Goal: Information Seeking & Learning: Understand process/instructions

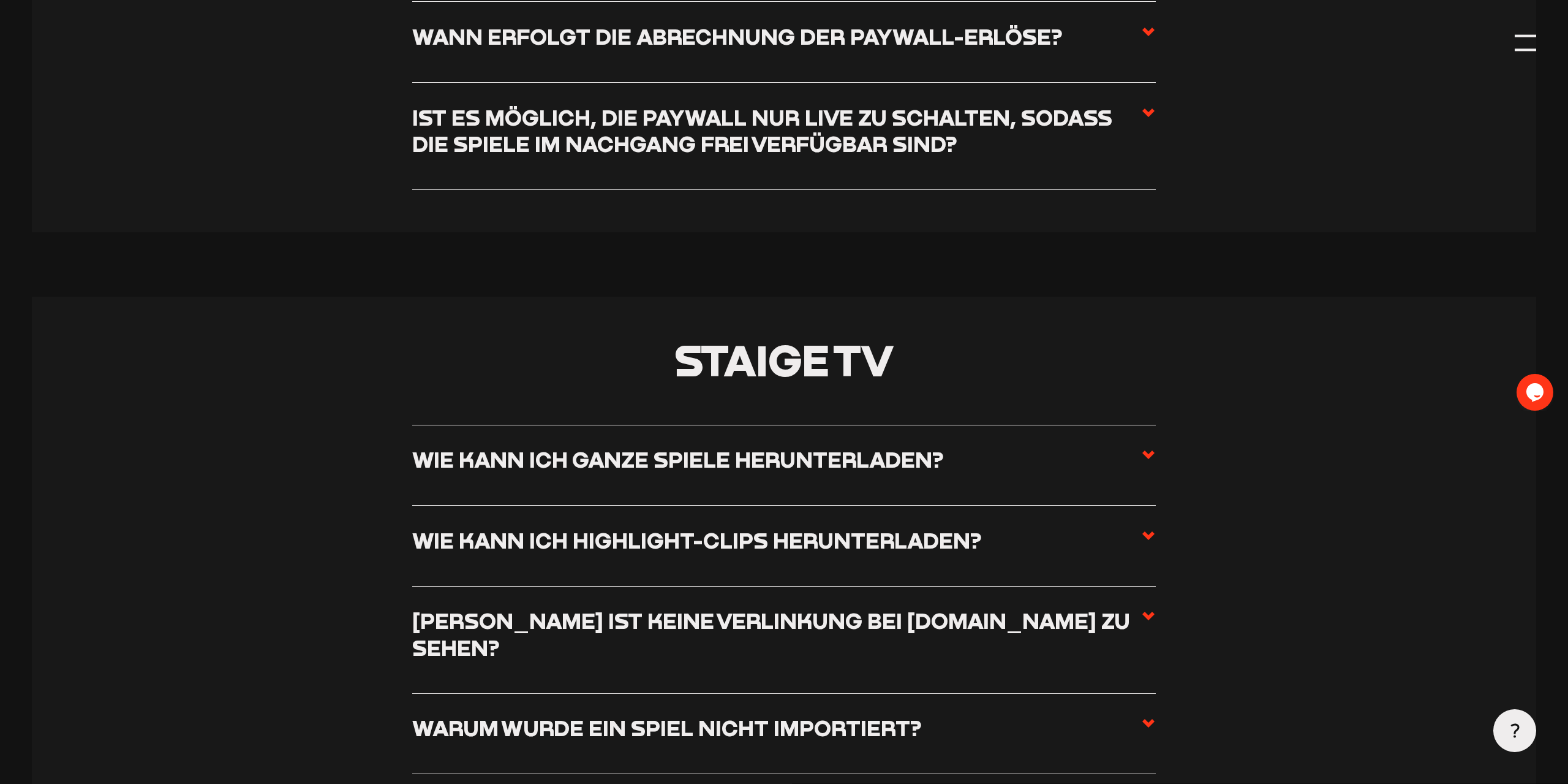
scroll to position [5291, 0]
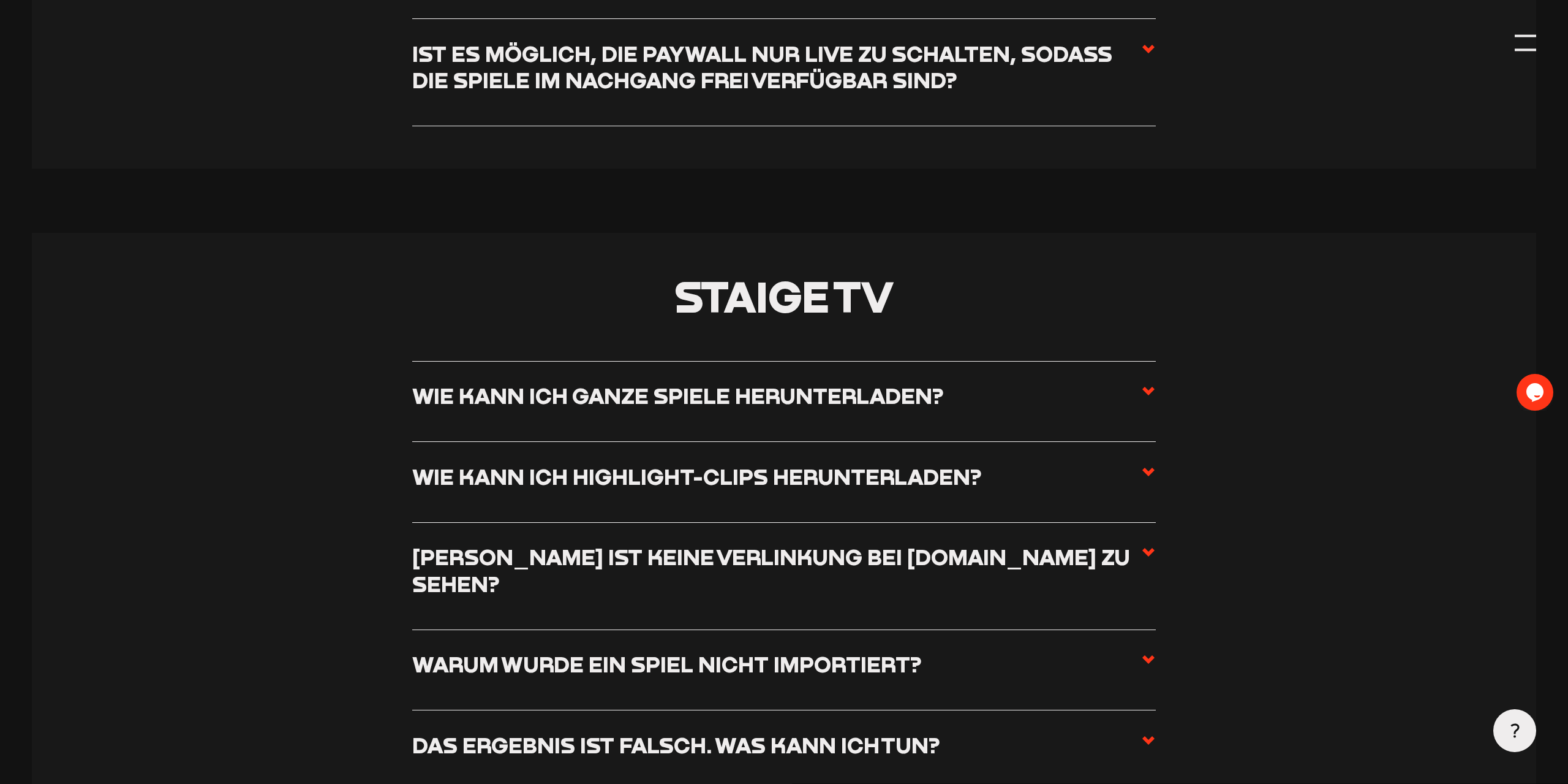
click at [1158, 357] on section "Staige TV Wie kann ich ganze Spiele herunterladen? Um komplette Spiele herunter…" at bounding box center [784, 721] width 1505 height 976
click at [1148, 387] on use at bounding box center [1149, 391] width 13 height 9
click at [0, 0] on input "Wie kann ich ganze Spiele herunterladen?" at bounding box center [0, 0] width 0 height 0
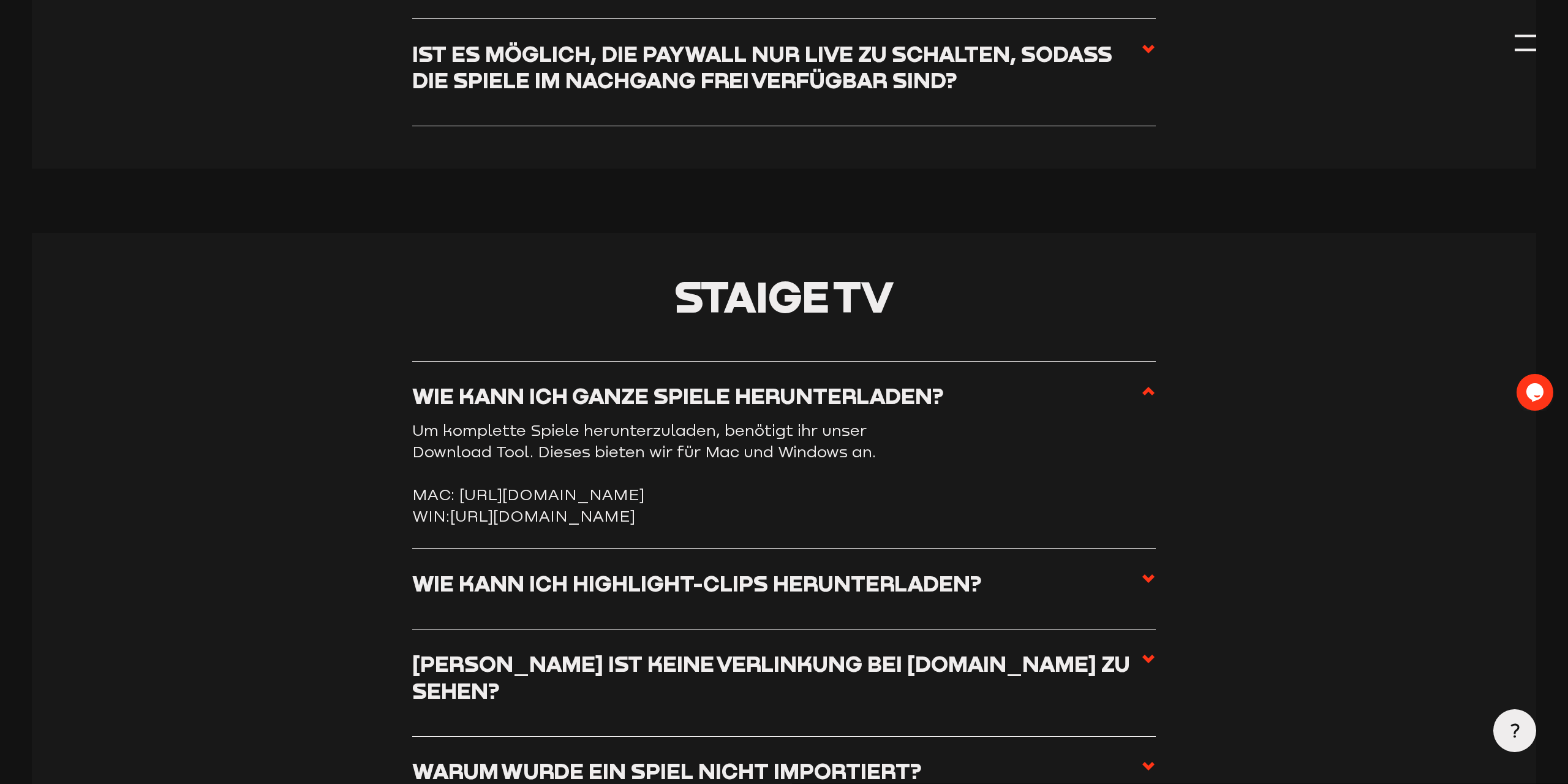
click at [462, 507] on link "[URL][DOMAIN_NAME]" at bounding box center [542, 516] width 185 height 18
click at [522, 507] on link "[URL][DOMAIN_NAME]" at bounding box center [542, 516] width 185 height 18
click at [598, 570] on h3 "Wie kann ich Highlight-Clips herunterladen?" at bounding box center [698, 584] width 570 height 27
click at [0, 0] on input "Wie kann ich Highlight-Clips herunterladen?" at bounding box center [0, 0] width 0 height 0
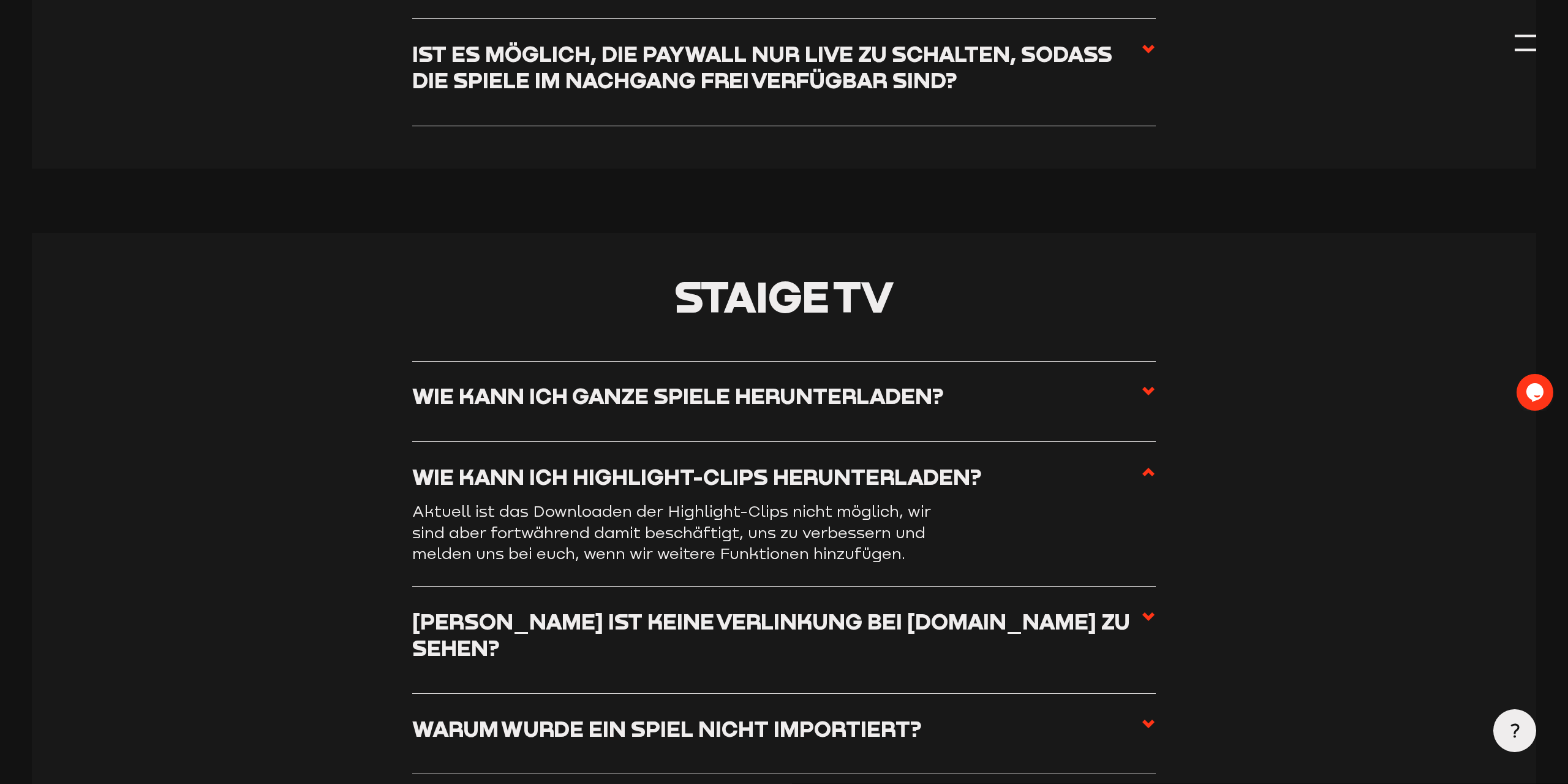
click at [819, 382] on h3 "Wie kann ich ganze Spiele herunterladen?" at bounding box center [678, 396] width 532 height 27
click at [0, 0] on input "Wie kann ich ganze Spiele herunterladen?" at bounding box center [0, 0] width 0 height 0
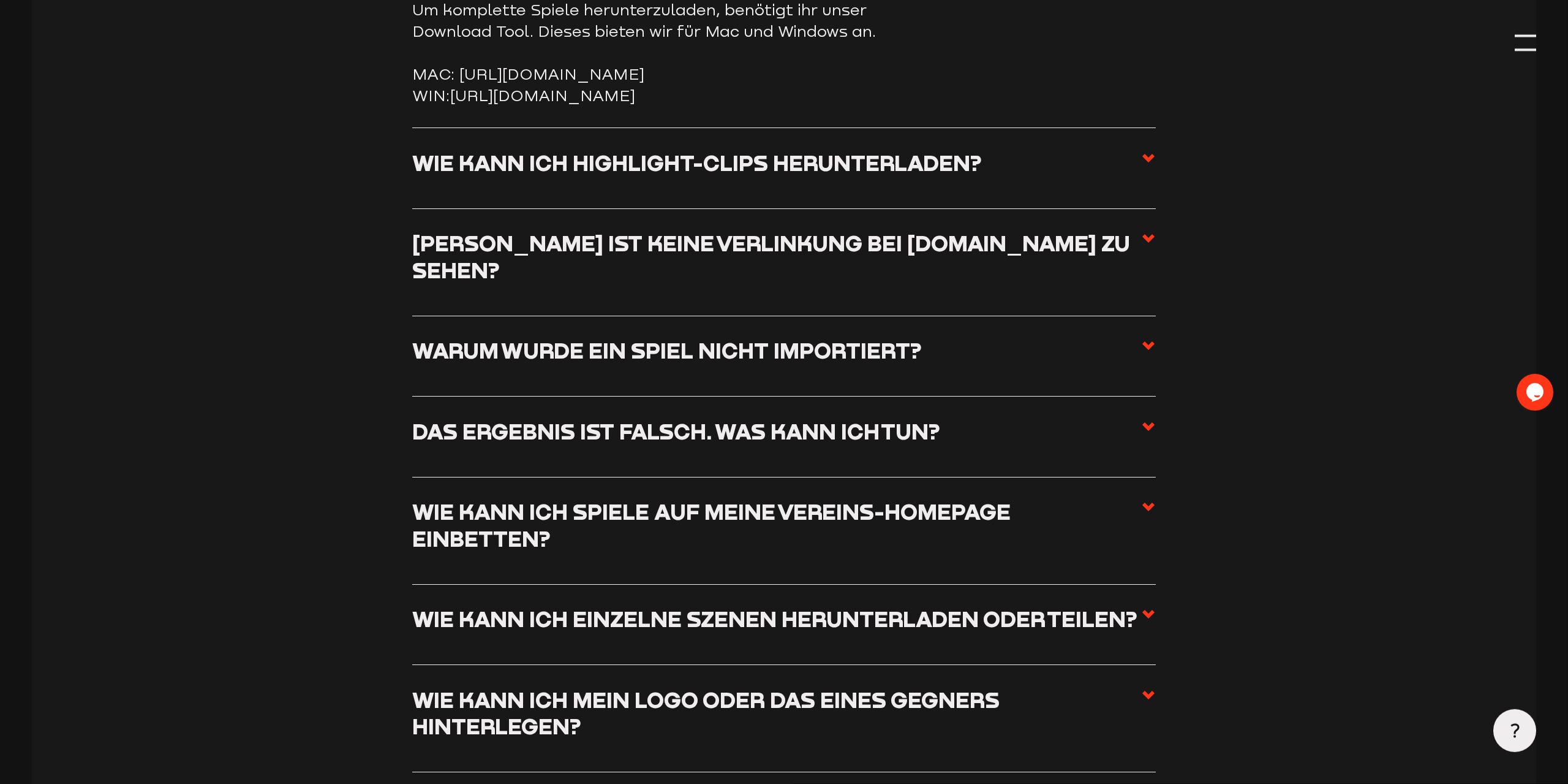
scroll to position [5737, 0]
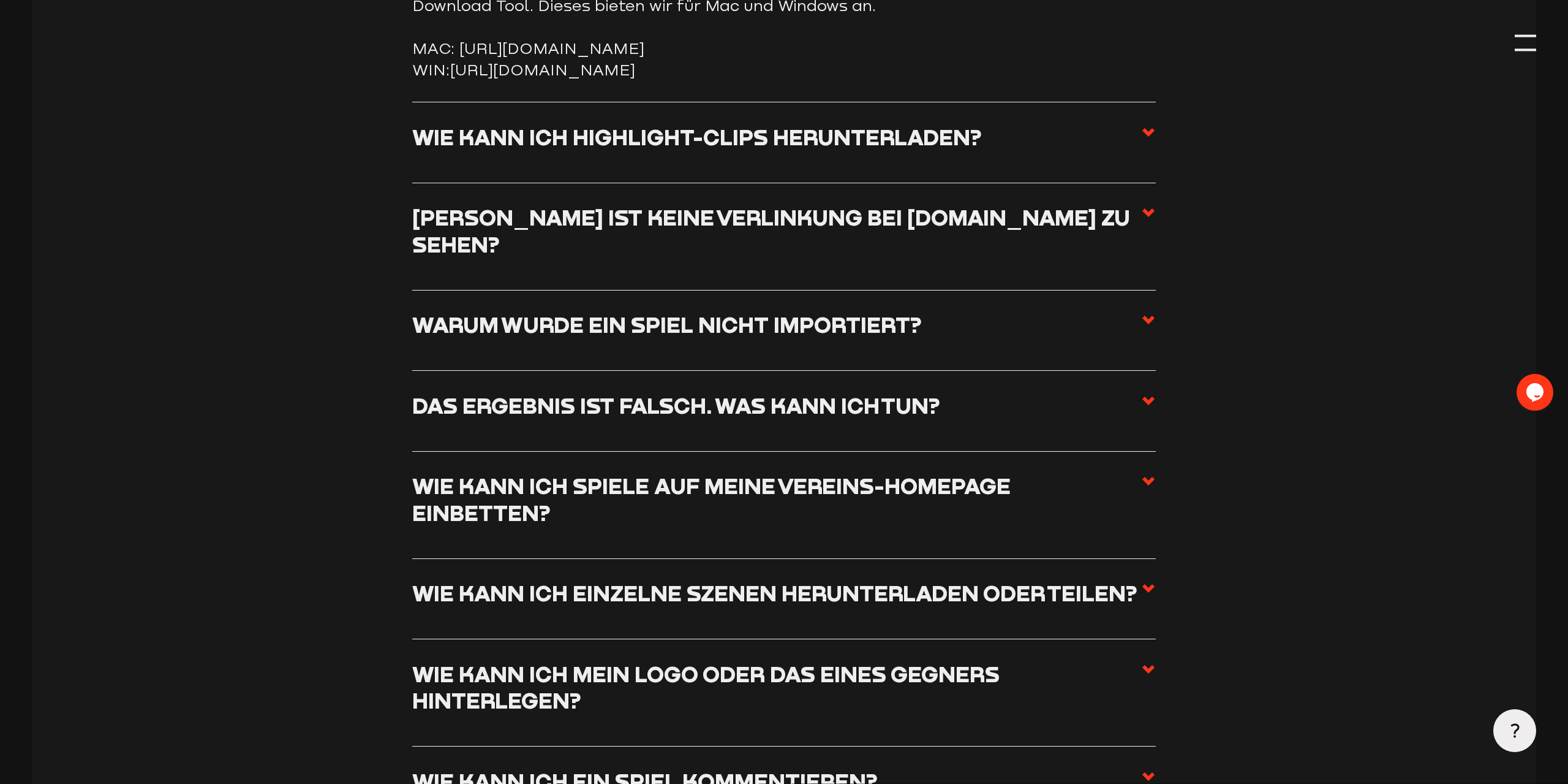
click at [640, 580] on h3 "Wie kann ich einzelne Szenen herunterladen oder teilen?" at bounding box center [775, 593] width 725 height 27
click at [0, 0] on input "Wie kann ich einzelne Szenen herunterladen oder teilen?" at bounding box center [0, 0] width 0 height 0
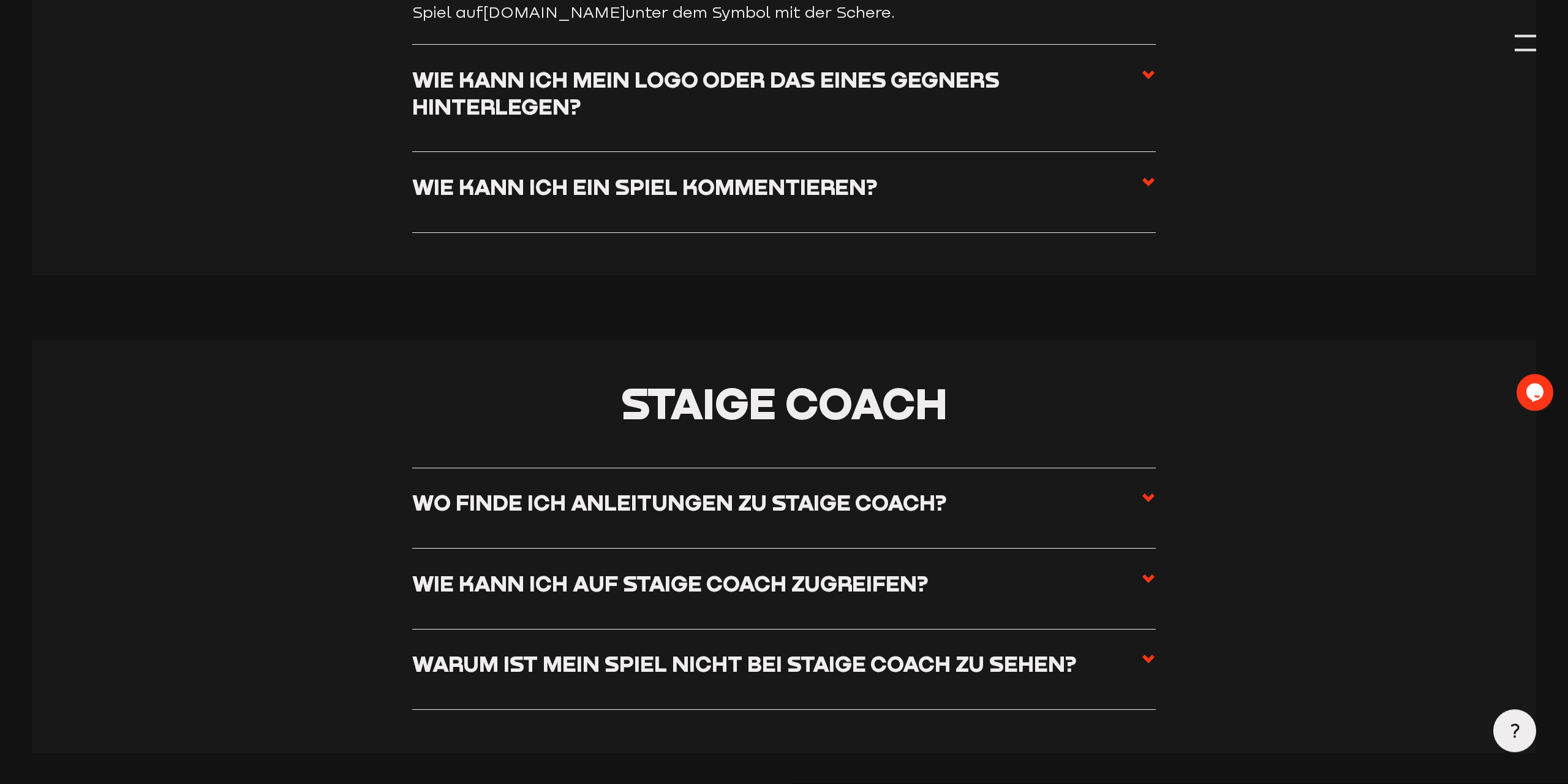
scroll to position [6311, 0]
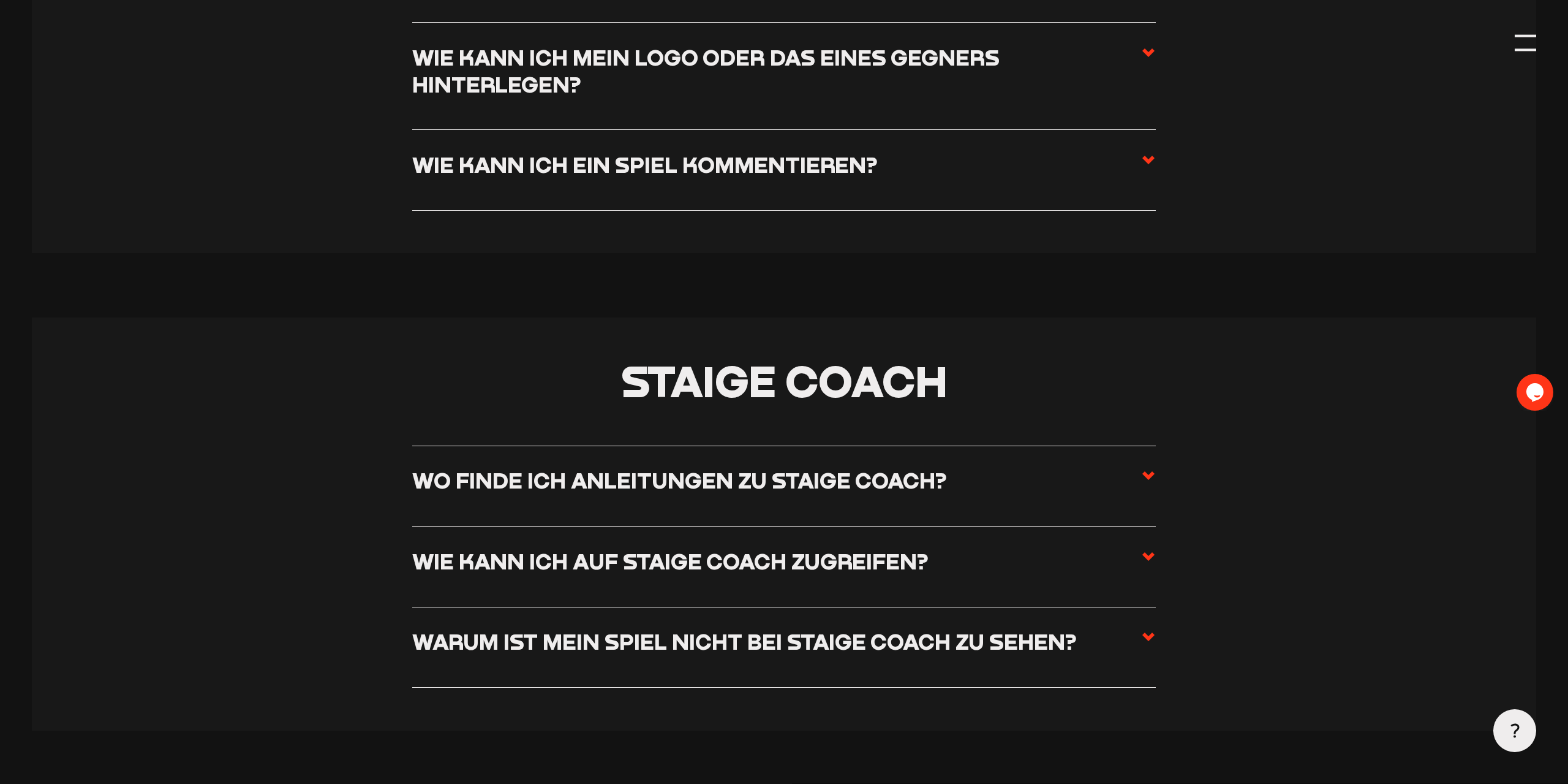
click at [686, 467] on h3 "Wo finde ich Anleitungen zu Staige Coach?" at bounding box center [680, 480] width 535 height 27
click at [0, 0] on input "Wo finde ich Anleitungen zu Staige Coach?" at bounding box center [0, 0] width 0 height 0
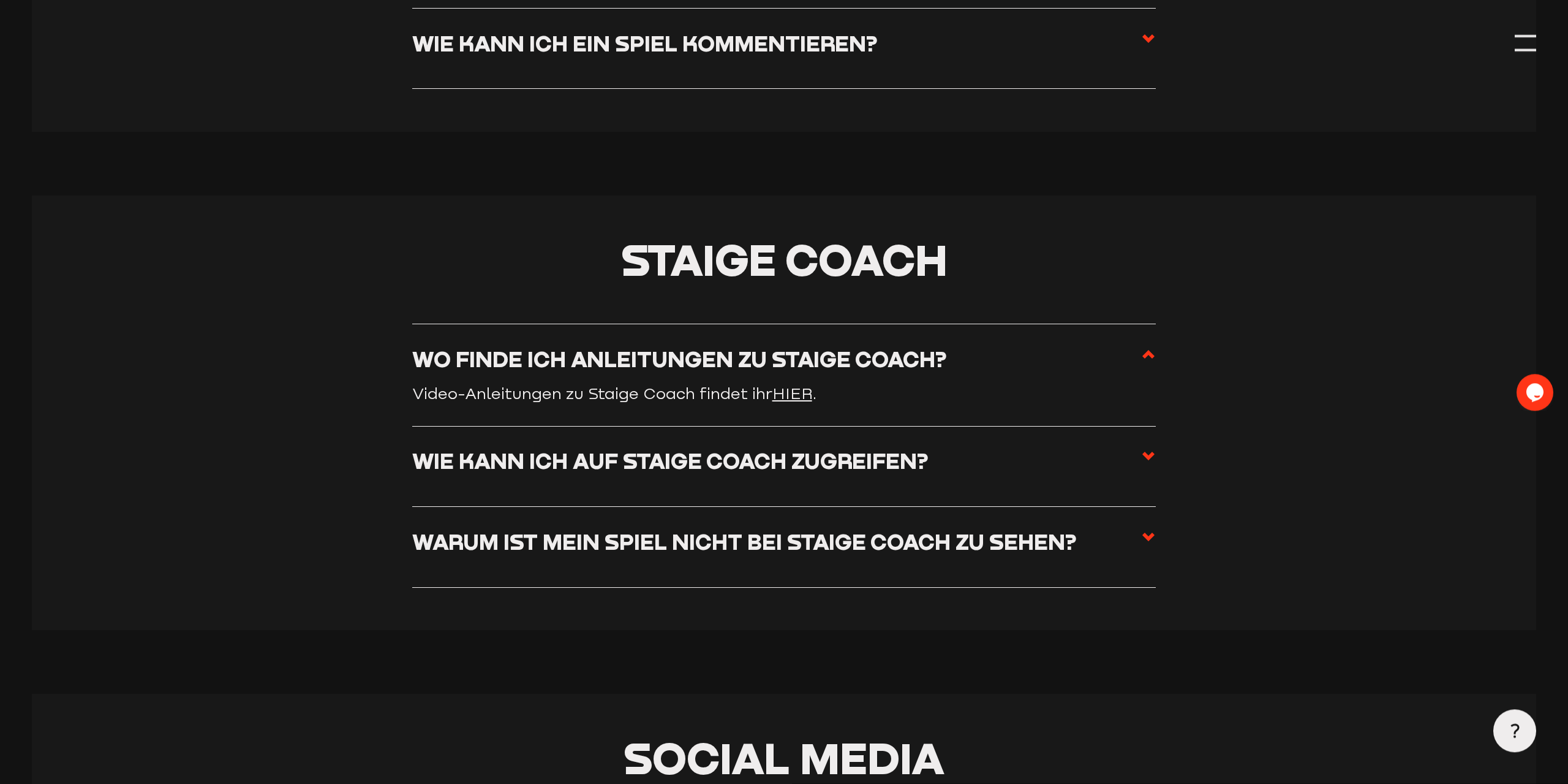
scroll to position [6565, 0]
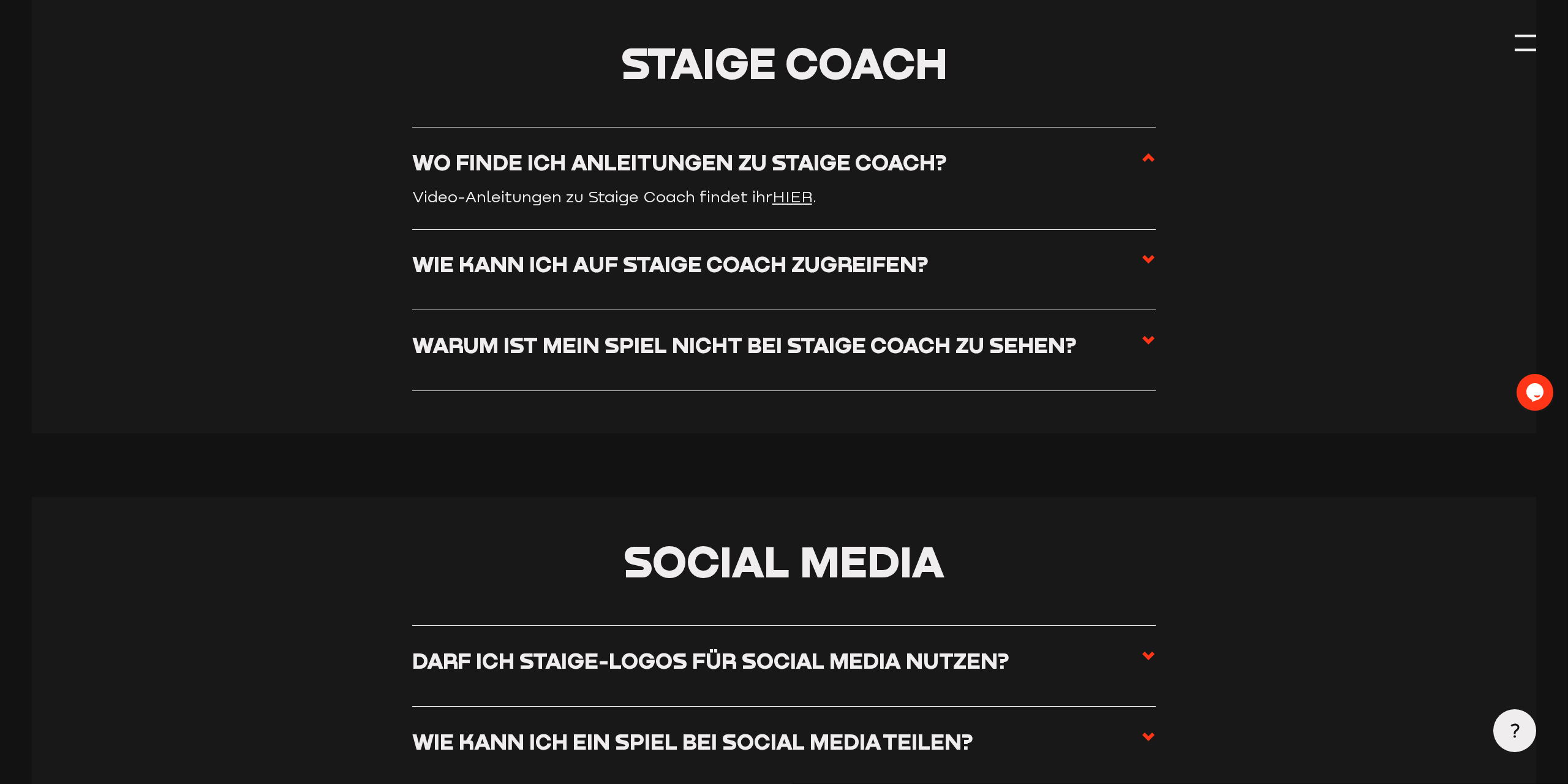
click at [783, 332] on h3 "Warum ist mein Spiel nicht bei Staige Coach zu sehen?" at bounding box center [745, 345] width 665 height 27
click at [0, 0] on input "Warum ist mein Spiel nicht bei Staige Coach zu sehen?" at bounding box center [0, 0] width 0 height 0
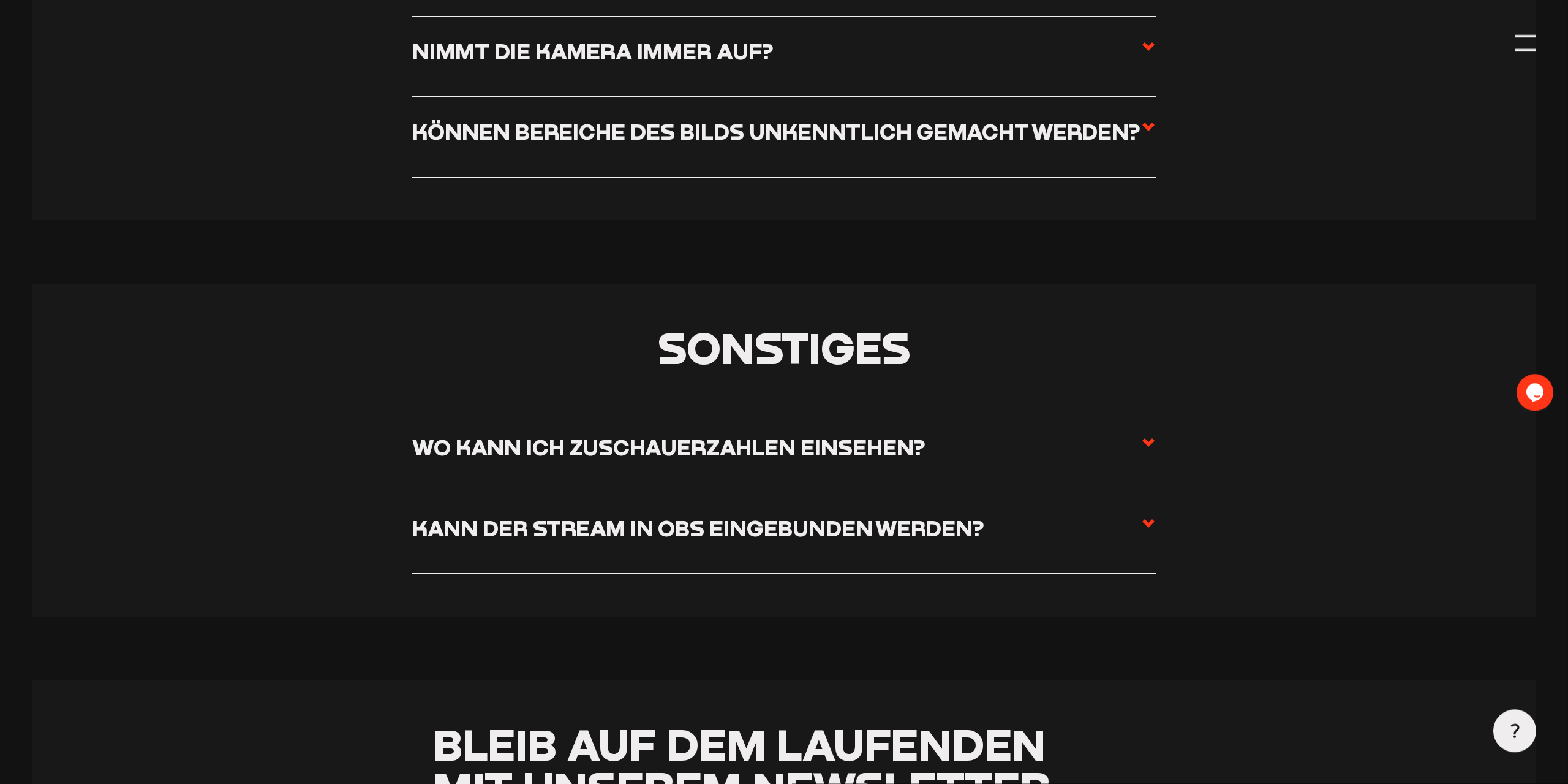
scroll to position [7776, 0]
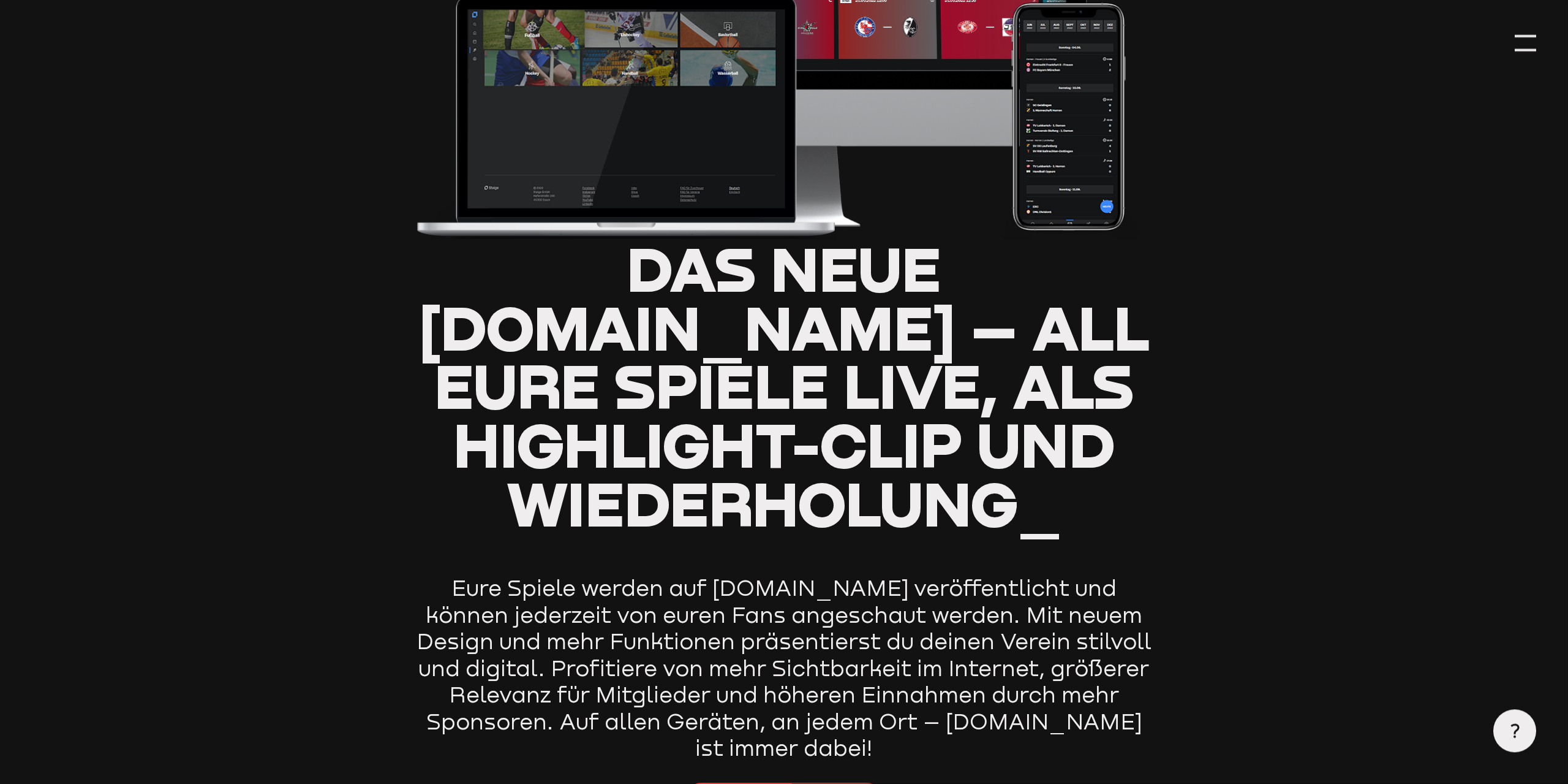
scroll to position [446, 0]
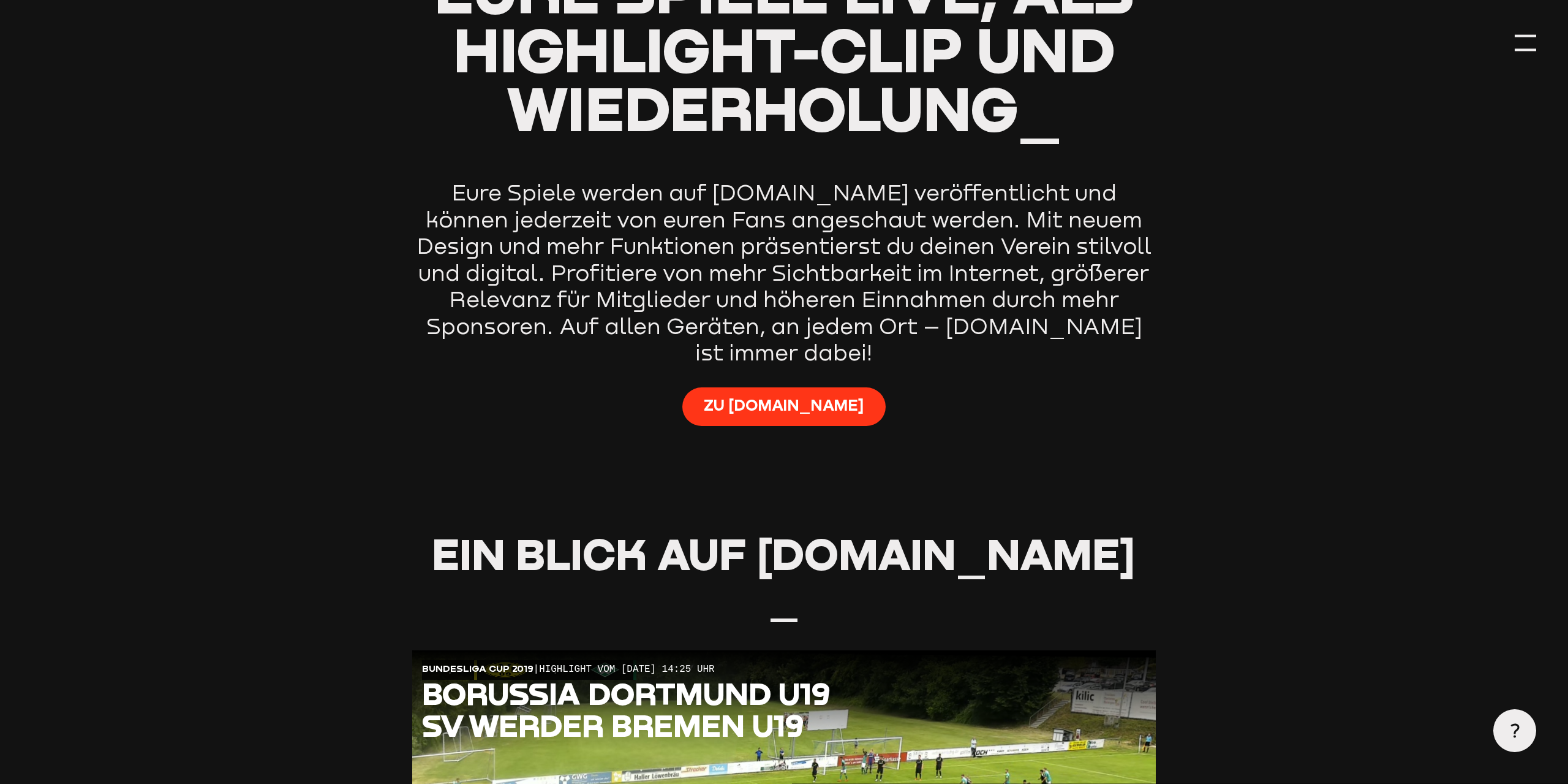
type input "0.8"
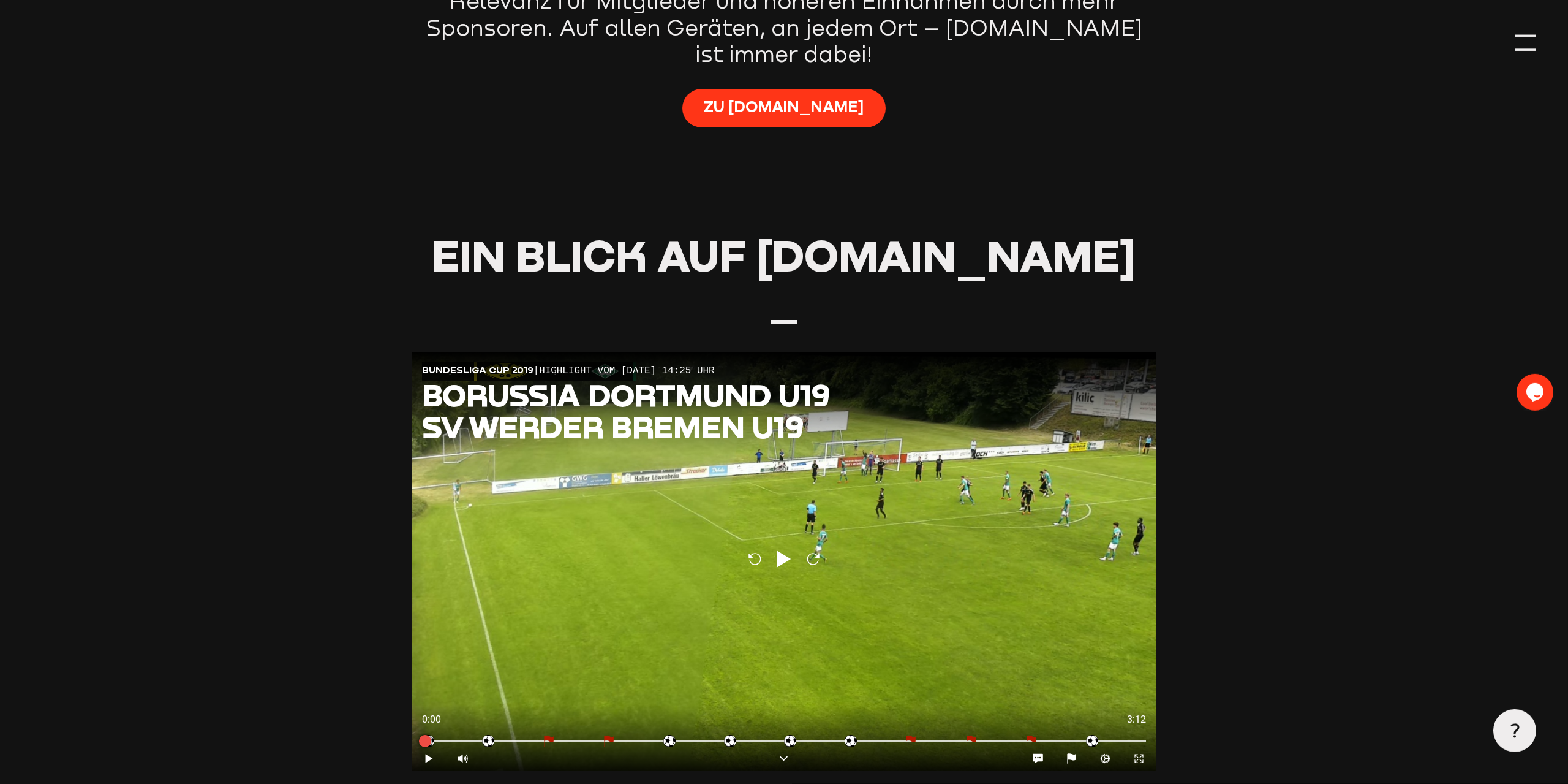
scroll to position [1147, 0]
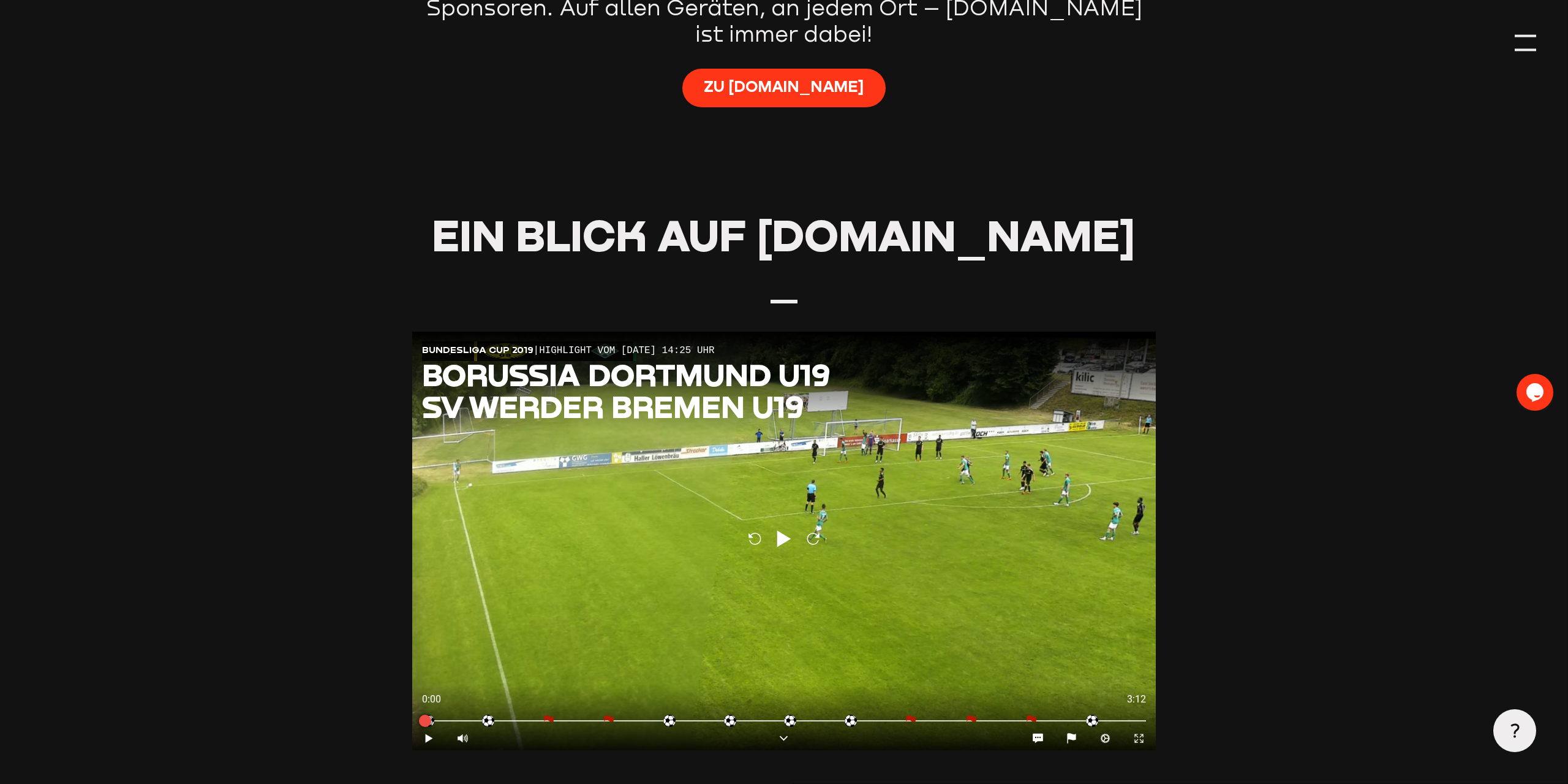
click at [297, 308] on section "Ein Blick auf Staige.tv _ Reload Play Reload --- : -- - : - Bundesliga Cup 2019…" at bounding box center [784, 550] width 1505 height 673
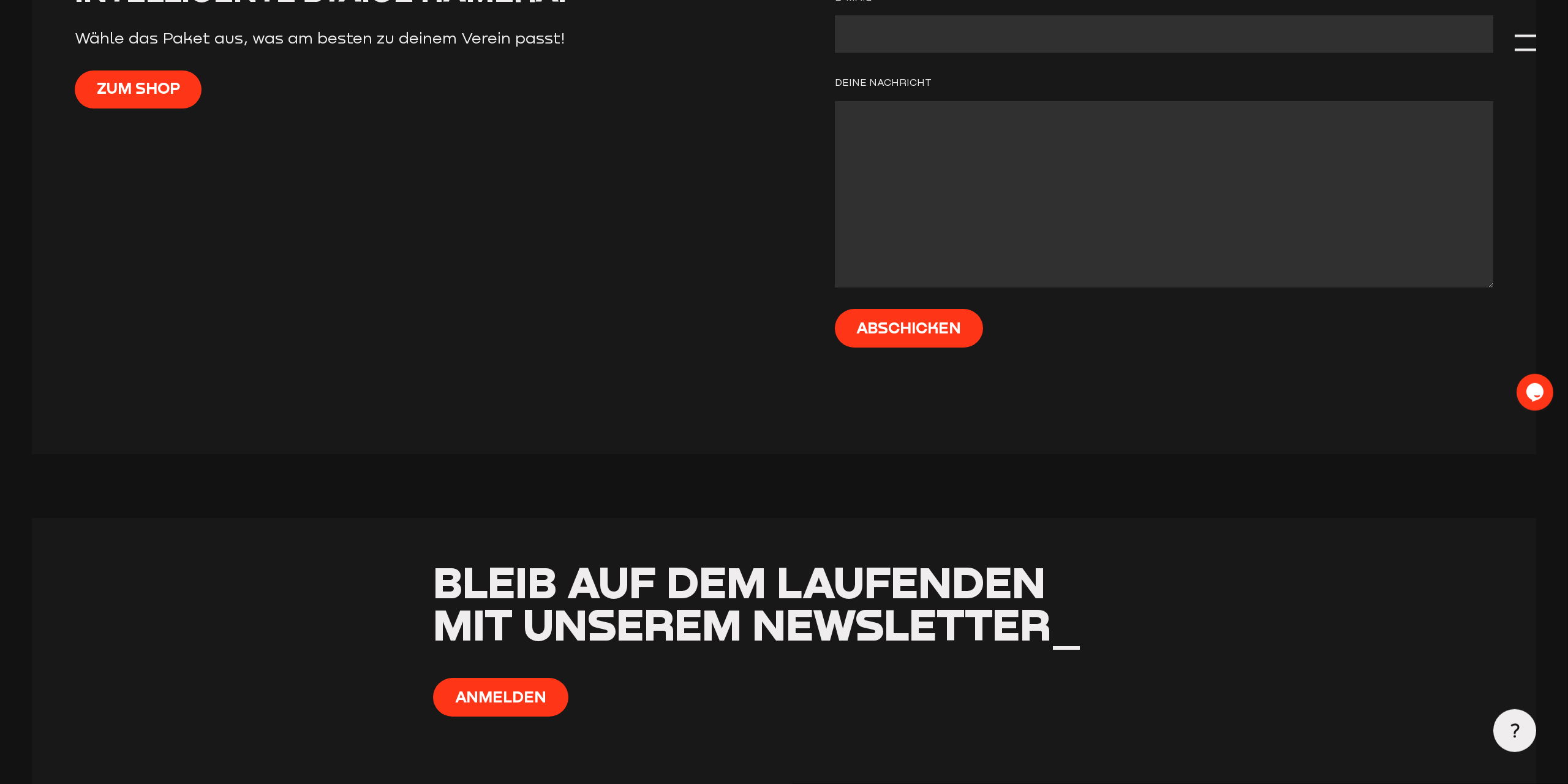
scroll to position [5737, 0]
